Goal: Task Accomplishment & Management: Manage account settings

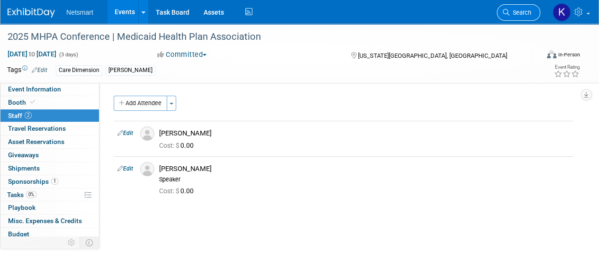
click at [510, 12] on span "Search" at bounding box center [521, 12] width 22 height 7
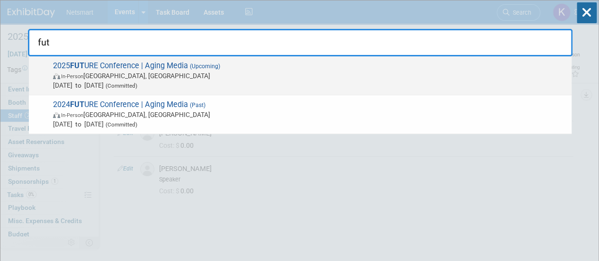
type input "fut"
click at [247, 68] on span "2025 FUT URE Conference | Aging Media (Upcoming) In-Person Dallas, TX Sep 15, 2…" at bounding box center [308, 75] width 517 height 29
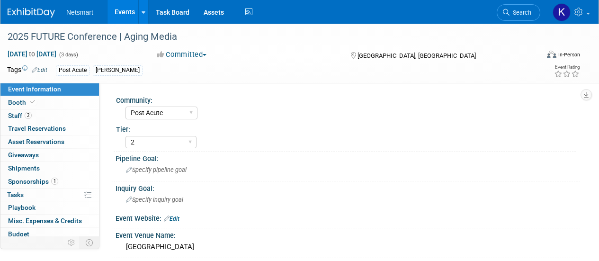
select select "Post Acute"
select select "2"
select select "Yes"
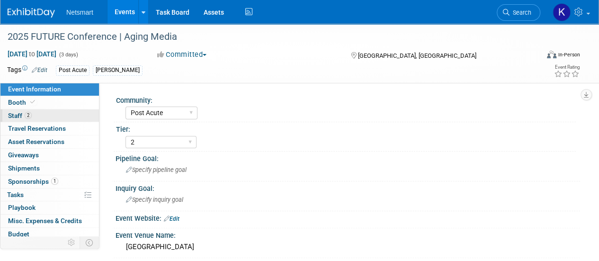
click at [43, 114] on link "2 Staff 2" at bounding box center [49, 115] width 99 height 13
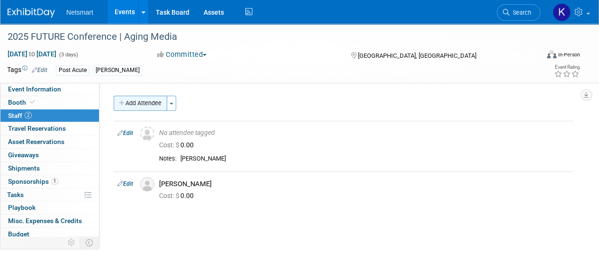
click at [139, 103] on button "Add Attendee" at bounding box center [141, 103] width 54 height 15
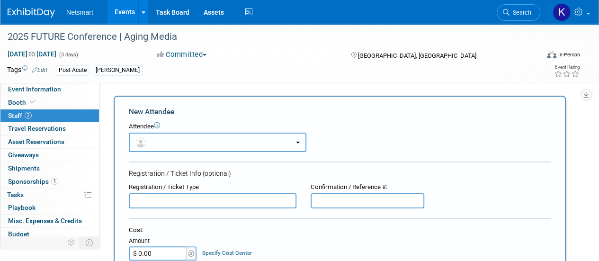
click at [162, 141] on button "button" at bounding box center [218, 142] width 178 height 19
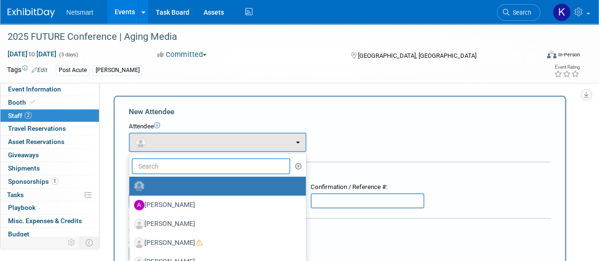
click at [157, 165] on input "text" at bounding box center [211, 166] width 159 height 16
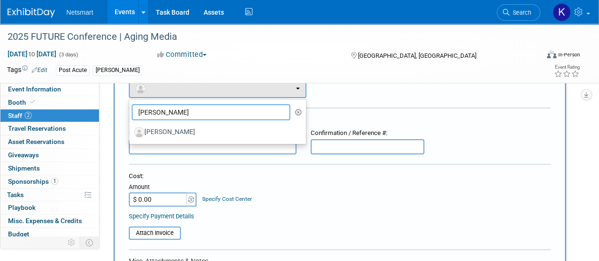
type input "[PERSON_NAME]"
click at [175, 170] on form "New Attendee Attendee <img src="[URL][DOMAIN_NAME]" style="width: 22px; height:…" at bounding box center [340, 227] width 422 height 348
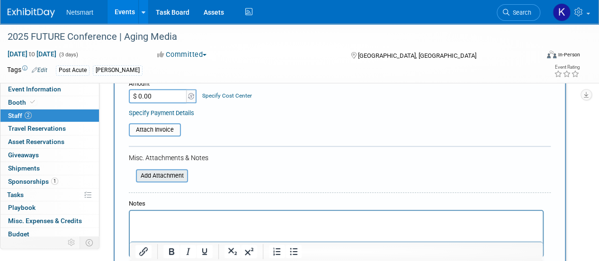
scroll to position [158, 0]
click at [155, 211] on html at bounding box center [336, 216] width 413 height 13
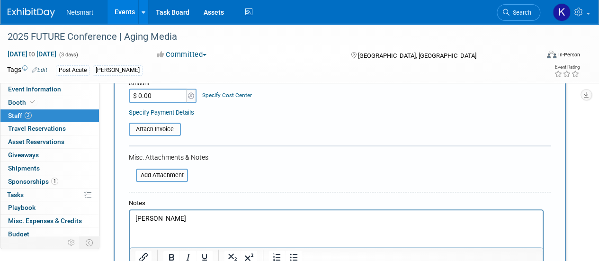
scroll to position [312, 0]
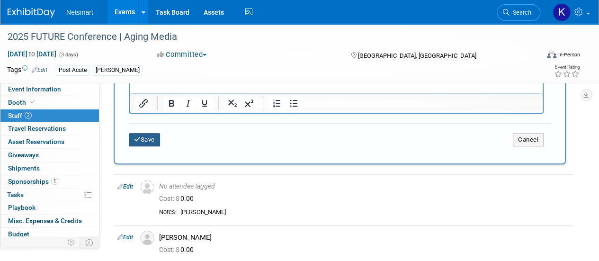
click at [157, 143] on button "Save" at bounding box center [144, 139] width 31 height 13
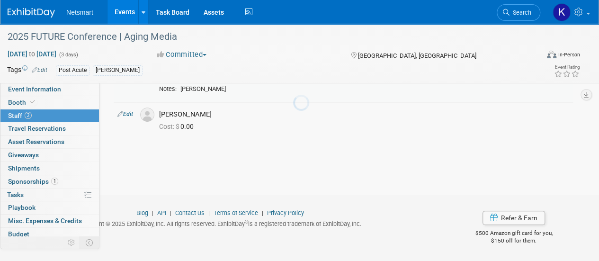
scroll to position [119, 0]
